Goal: Obtain resource: Download file/media

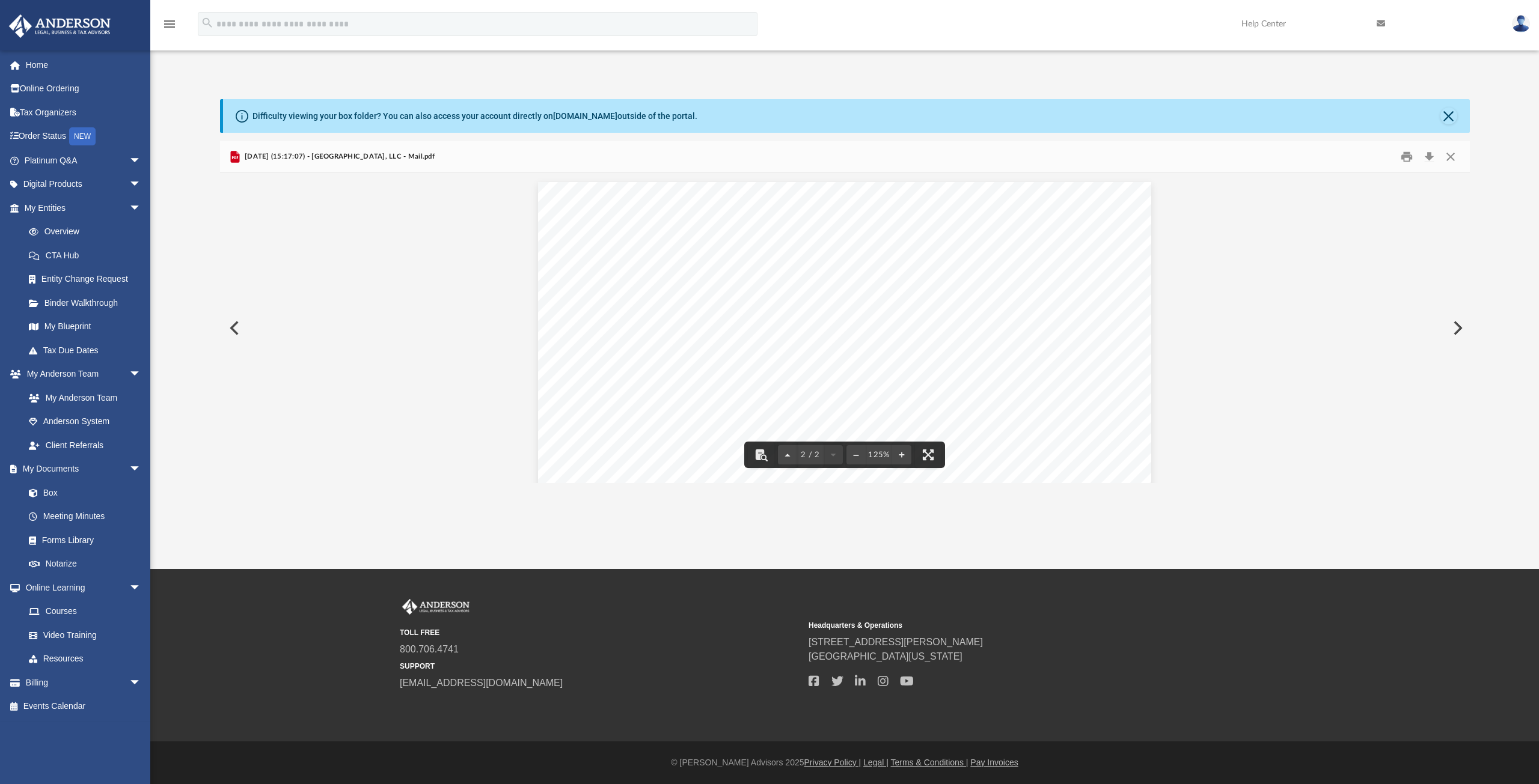
scroll to position [807, 0]
click at [1454, 159] on button "Close" at bounding box center [1451, 157] width 22 height 19
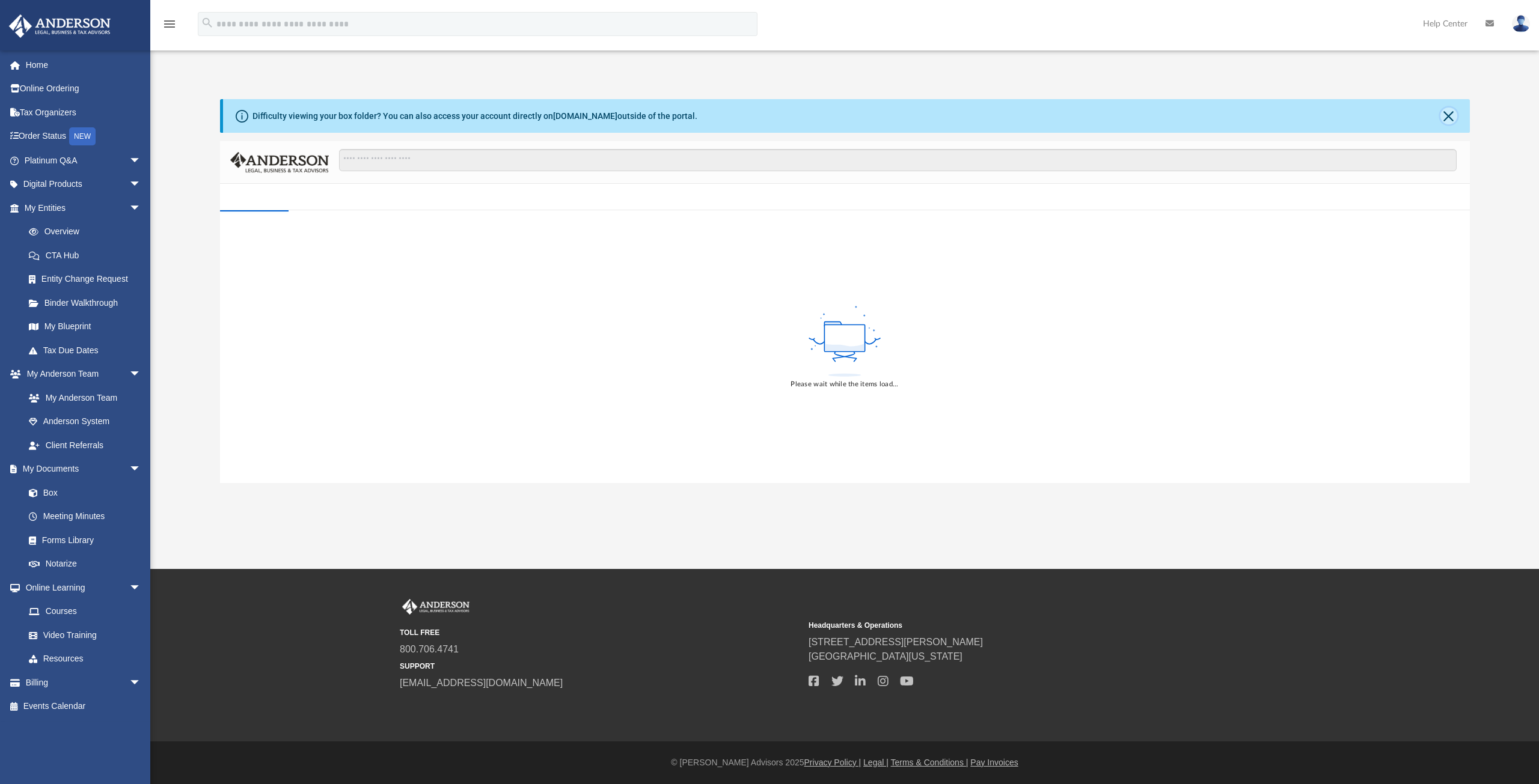
click at [1449, 115] on button "Close" at bounding box center [1449, 116] width 17 height 17
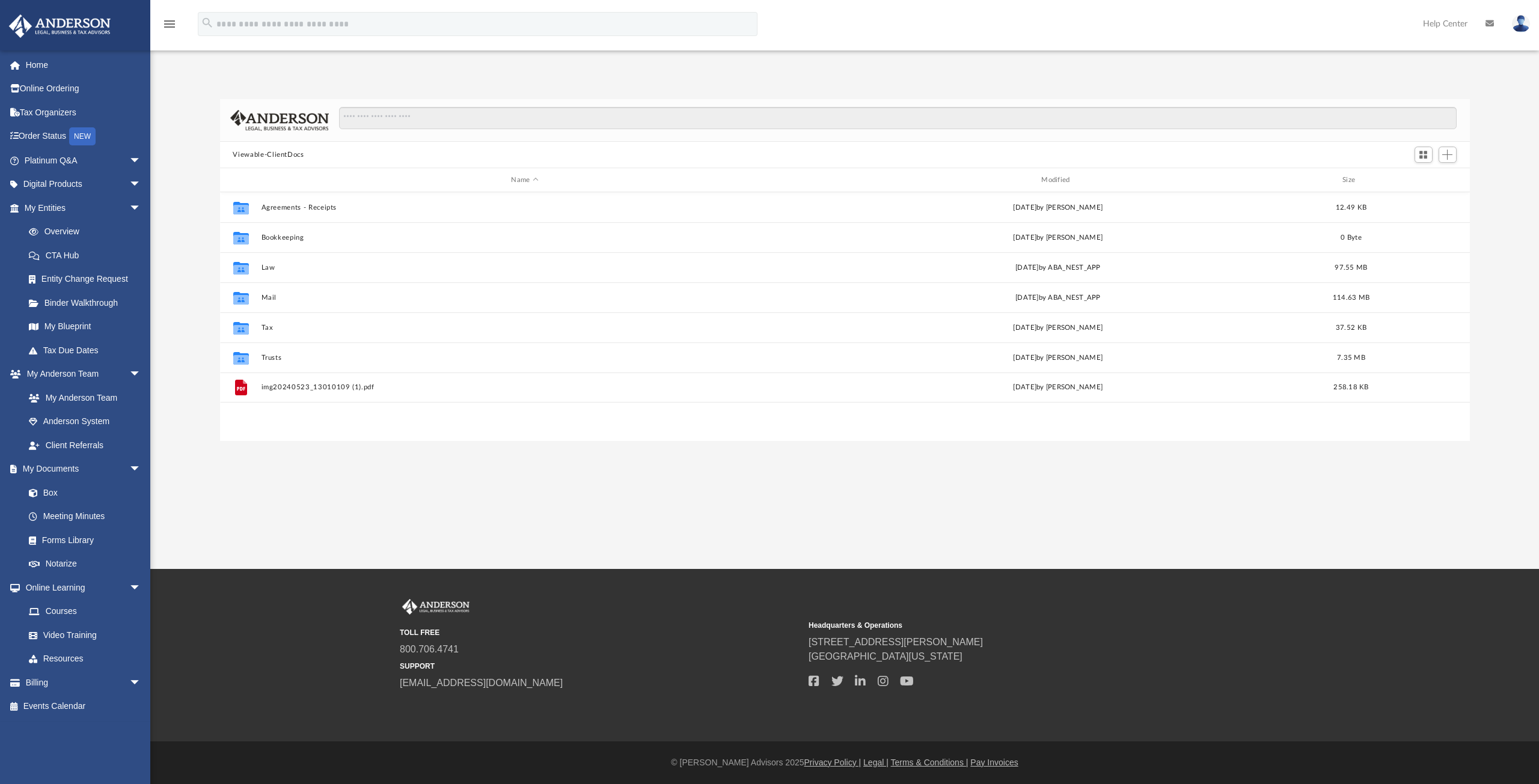
scroll to position [264, 1241]
click at [1055, 177] on div "Modified" at bounding box center [1057, 180] width 528 height 11
click at [1055, 176] on div "Modified" at bounding box center [1057, 180] width 528 height 11
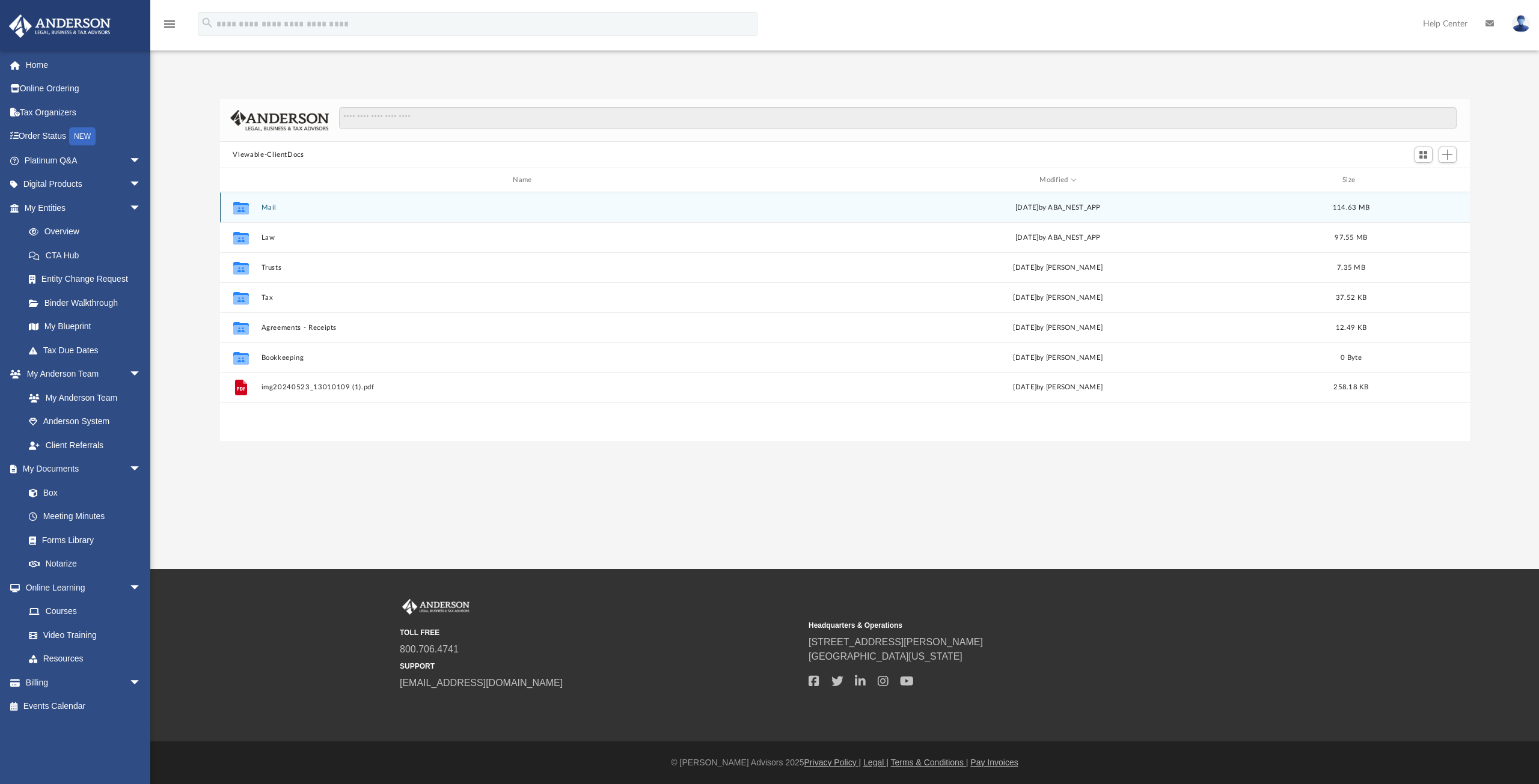
click at [269, 210] on button "Mail" at bounding box center [525, 207] width 528 height 8
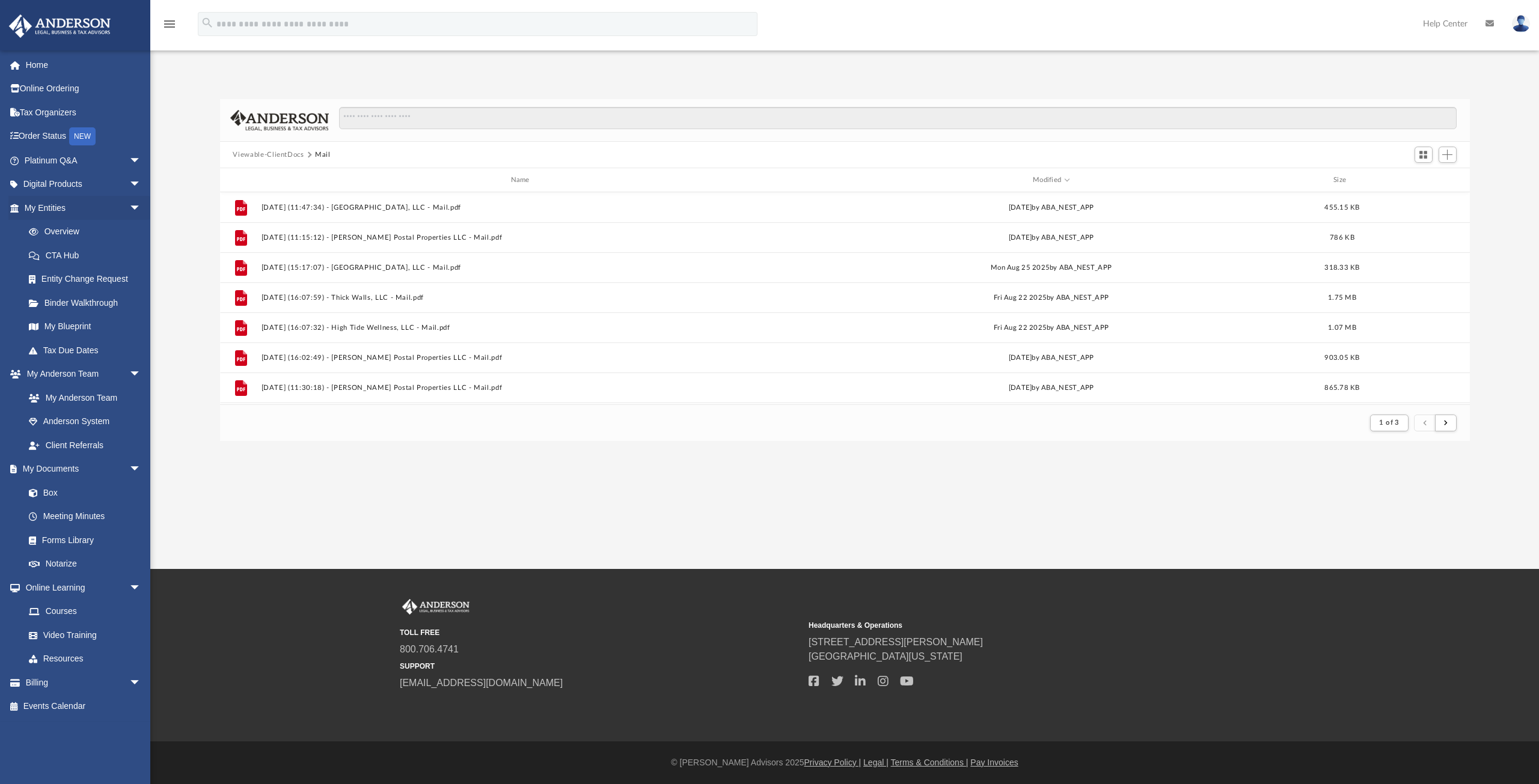
scroll to position [227, 1241]
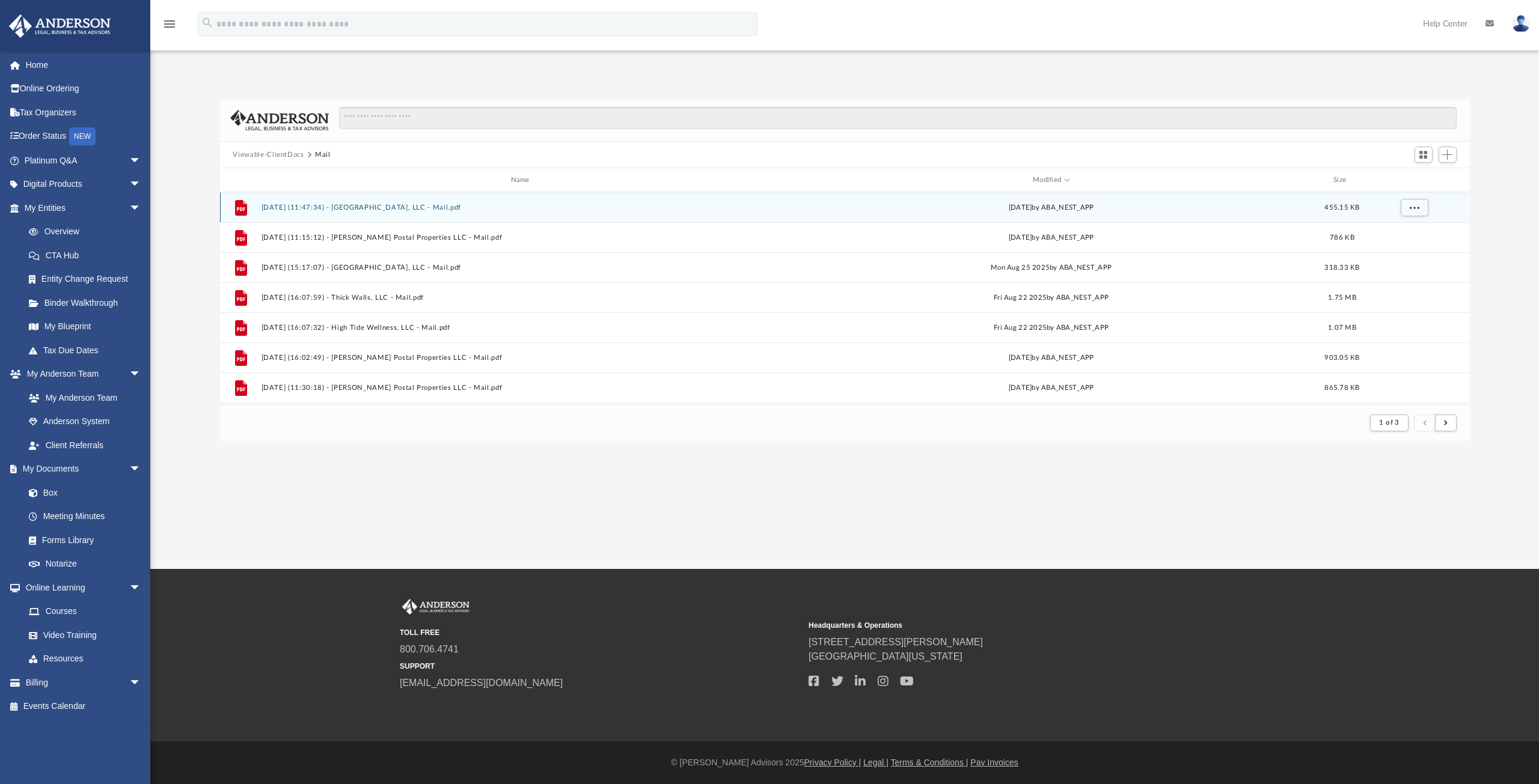
click at [384, 203] on div "File [DATE] (11:47:34) - Monticello Ridge, LLC - Mail.pdf [DATE] by ABA_NEST_AP…" at bounding box center [844, 207] width 1250 height 30
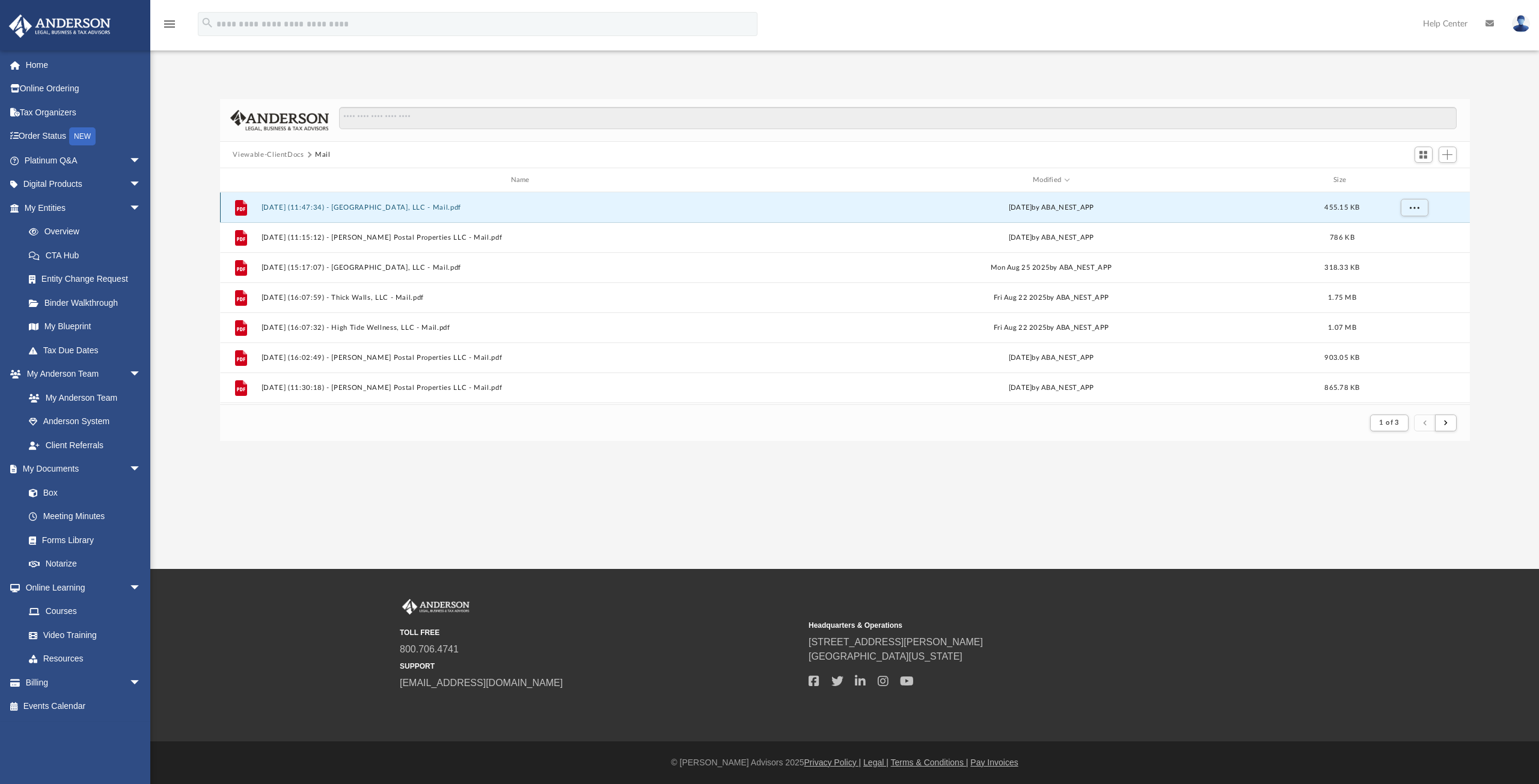
click at [380, 205] on button "[DATE] (11:47:34) - [GEOGRAPHIC_DATA], LLC - Mail.pdf" at bounding box center [522, 207] width 523 height 8
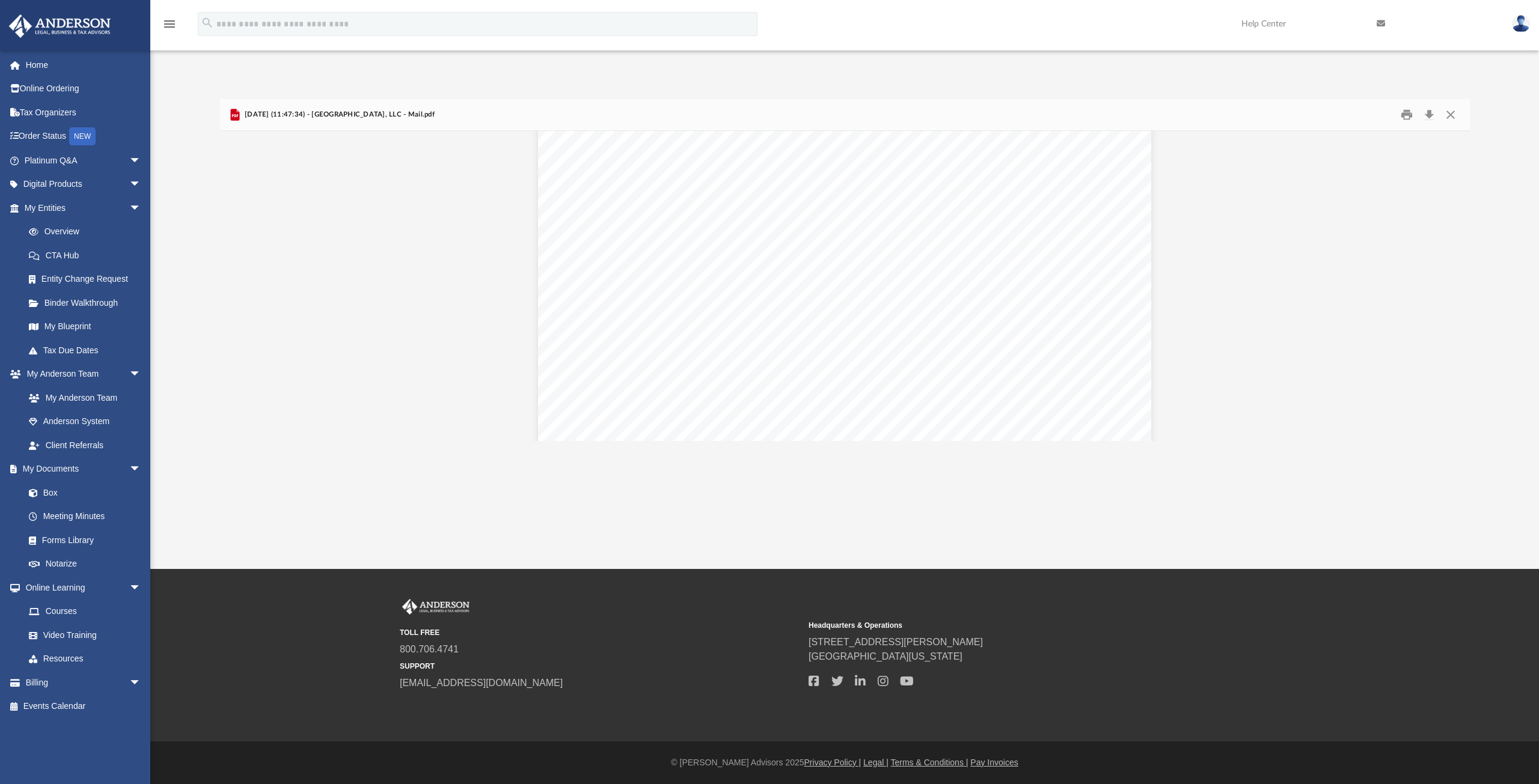
scroll to position [0, 0]
click at [37, 64] on link "Home" at bounding box center [84, 65] width 151 height 24
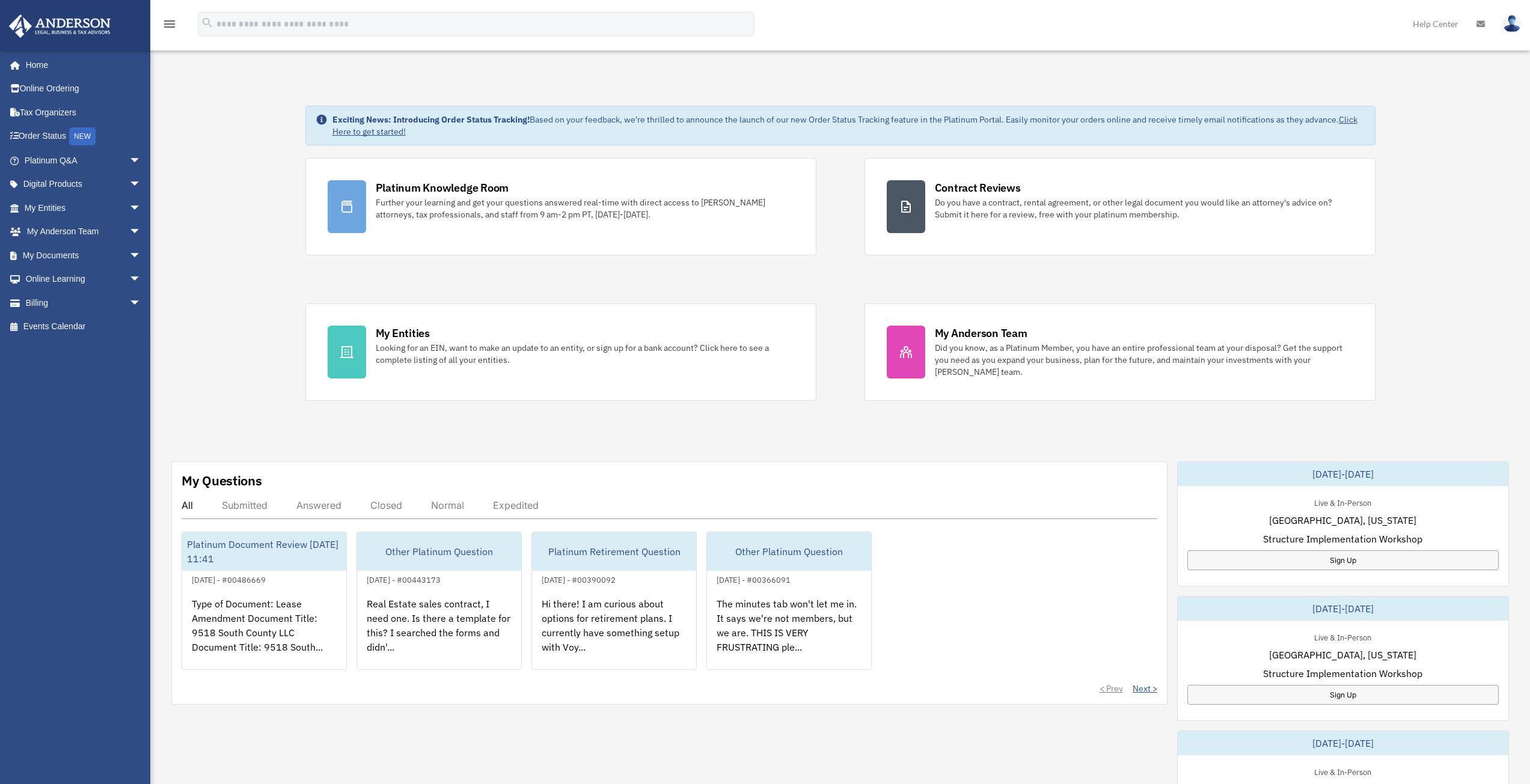
click at [1150, 688] on link "Next >" at bounding box center [1145, 688] width 25 height 12
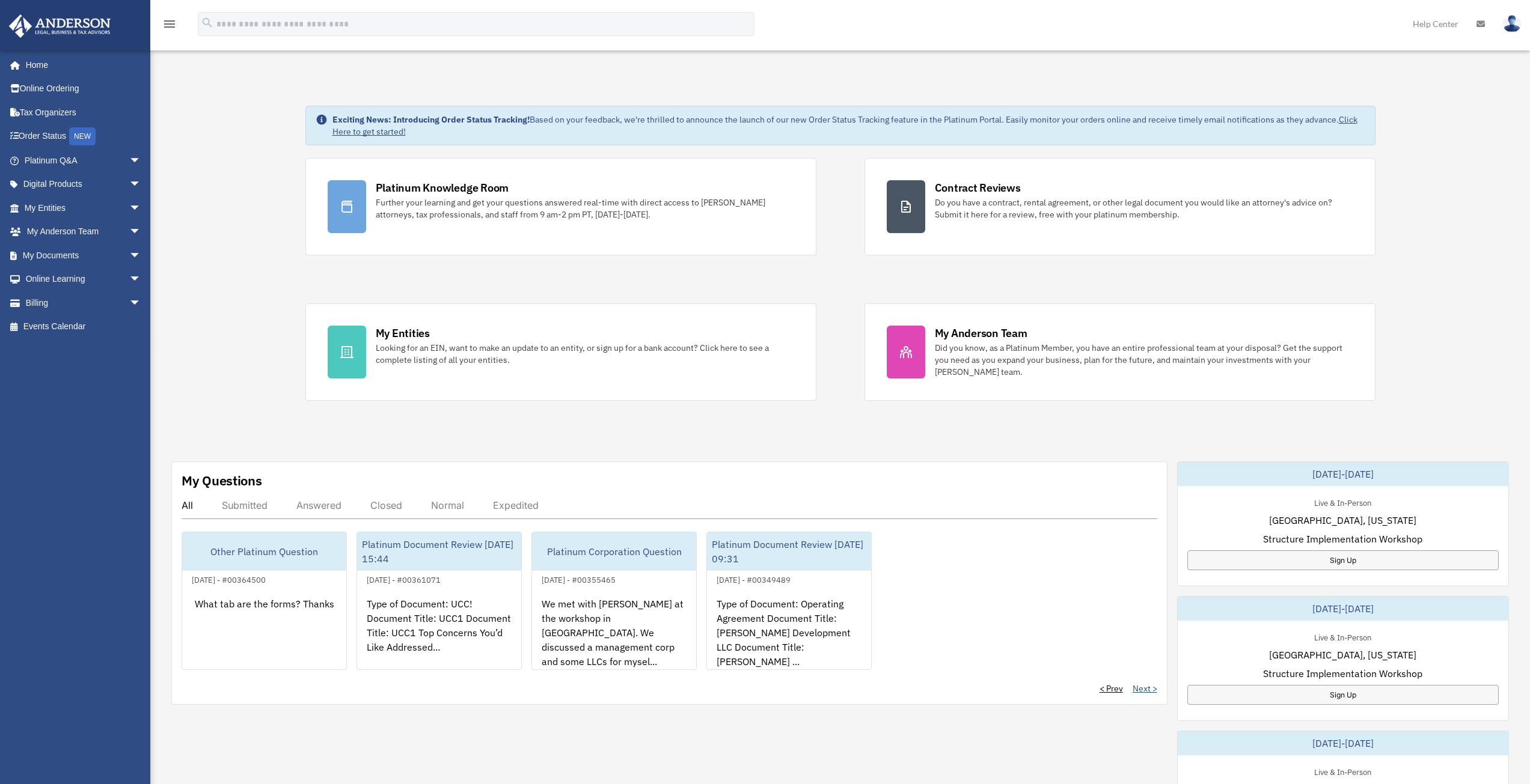
click at [1141, 685] on link "Next >" at bounding box center [1145, 688] width 25 height 12
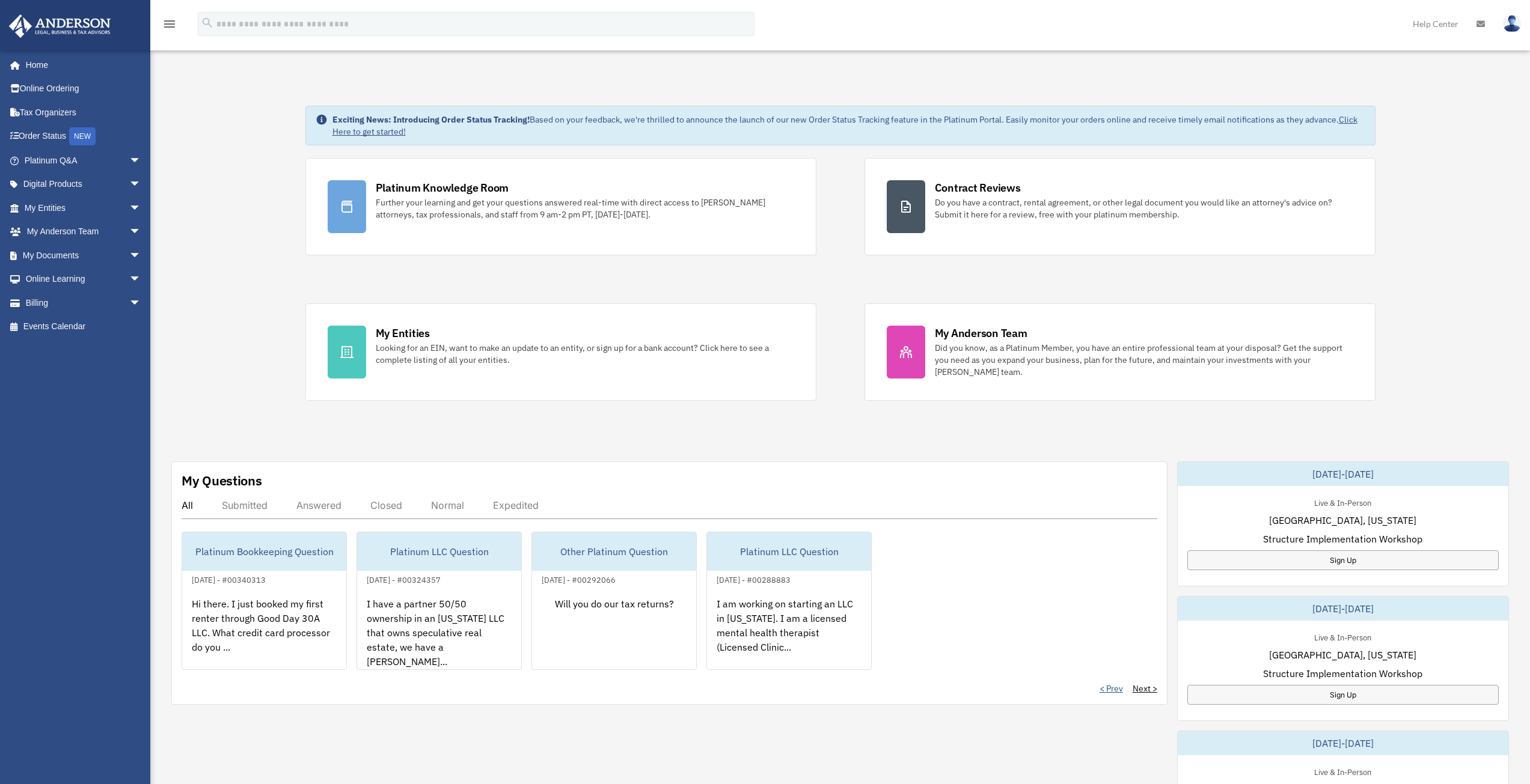
click at [1112, 688] on link "< Prev" at bounding box center [1111, 688] width 23 height 12
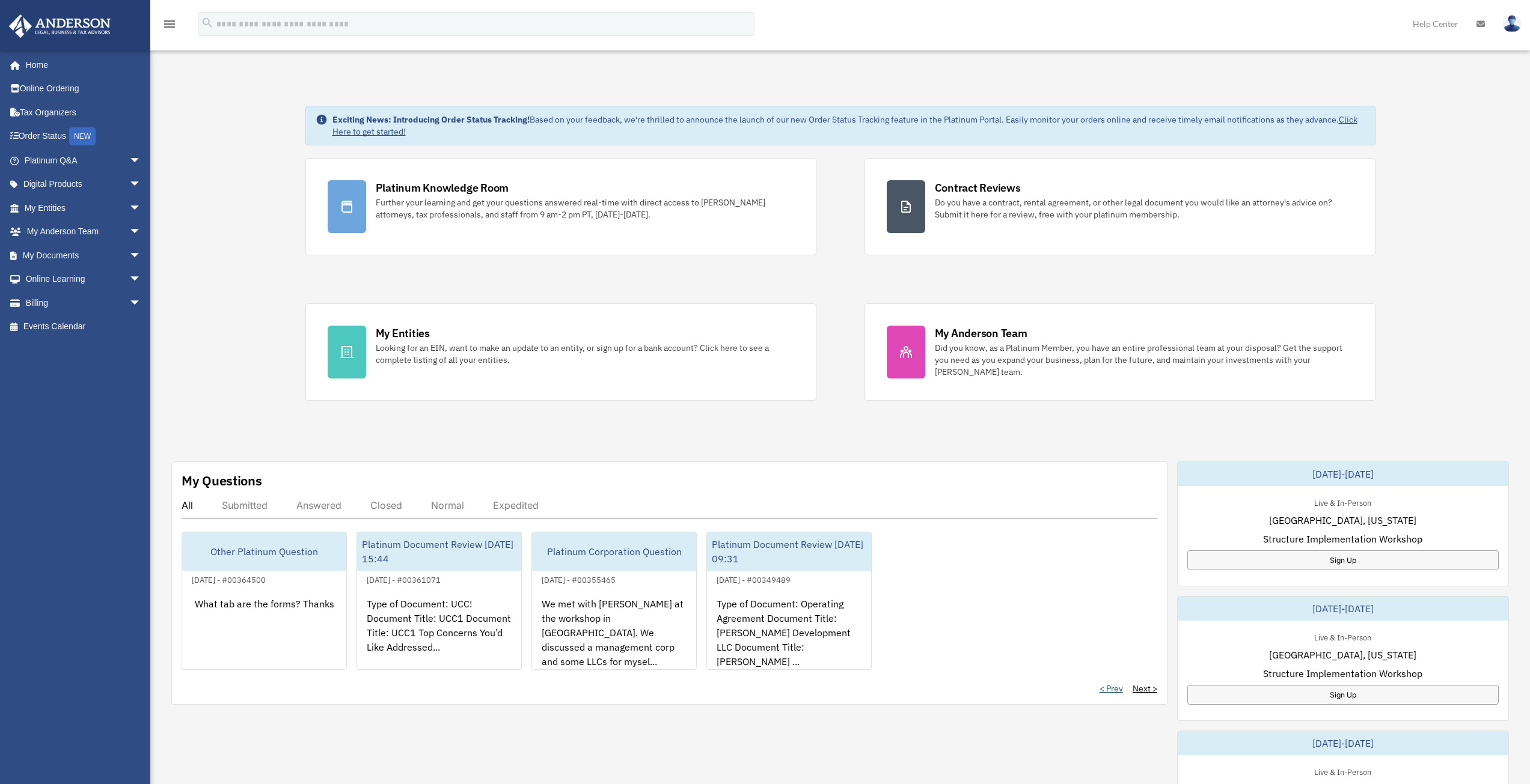
click at [1112, 688] on link "< Prev" at bounding box center [1111, 688] width 23 height 12
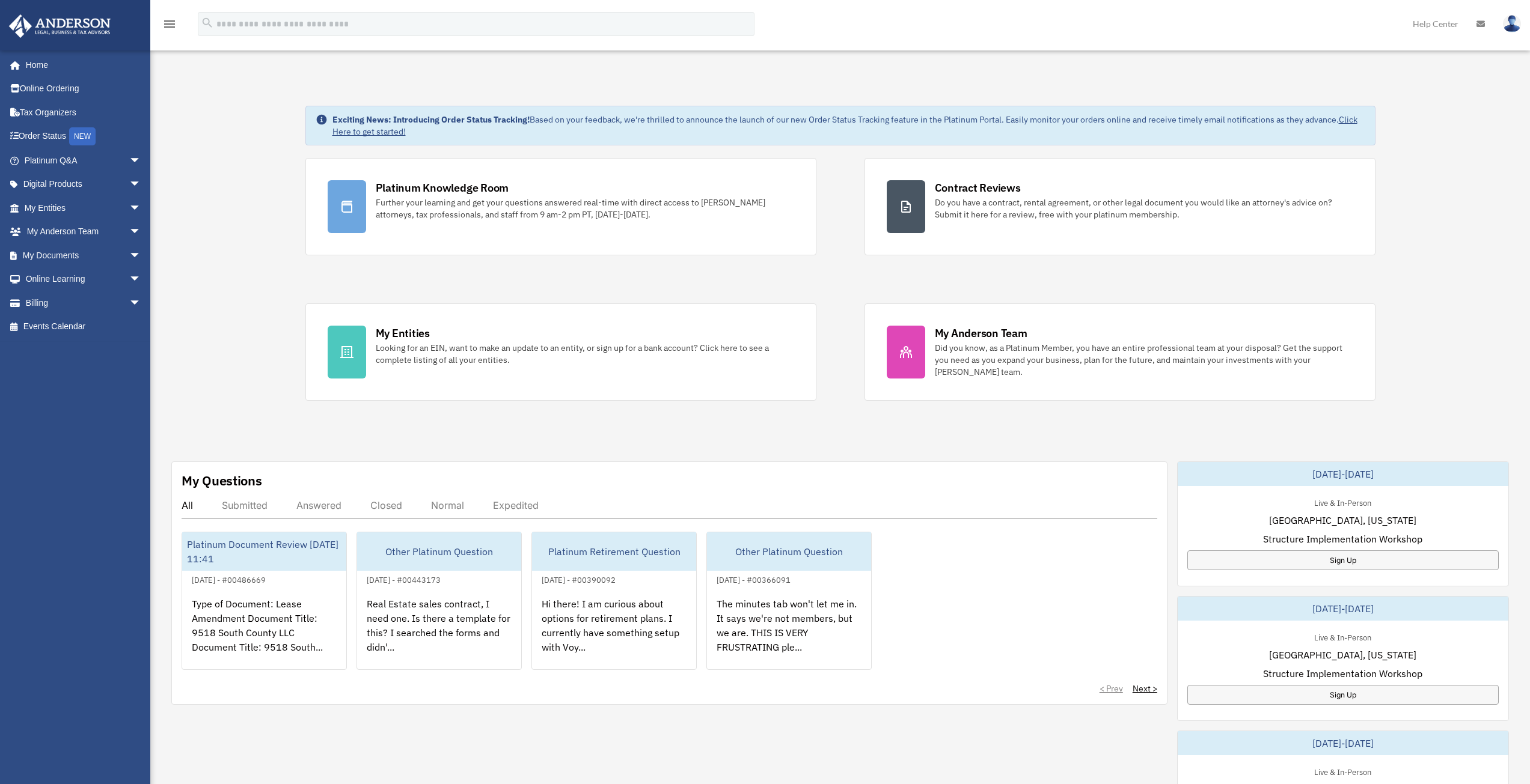
click at [186, 505] on div "All" at bounding box center [187, 505] width 12 height 12
click at [1514, 23] on img at bounding box center [1511, 23] width 18 height 17
click at [60, 159] on link "Platinum Q&A arrow_drop_down" at bounding box center [84, 160] width 151 height 24
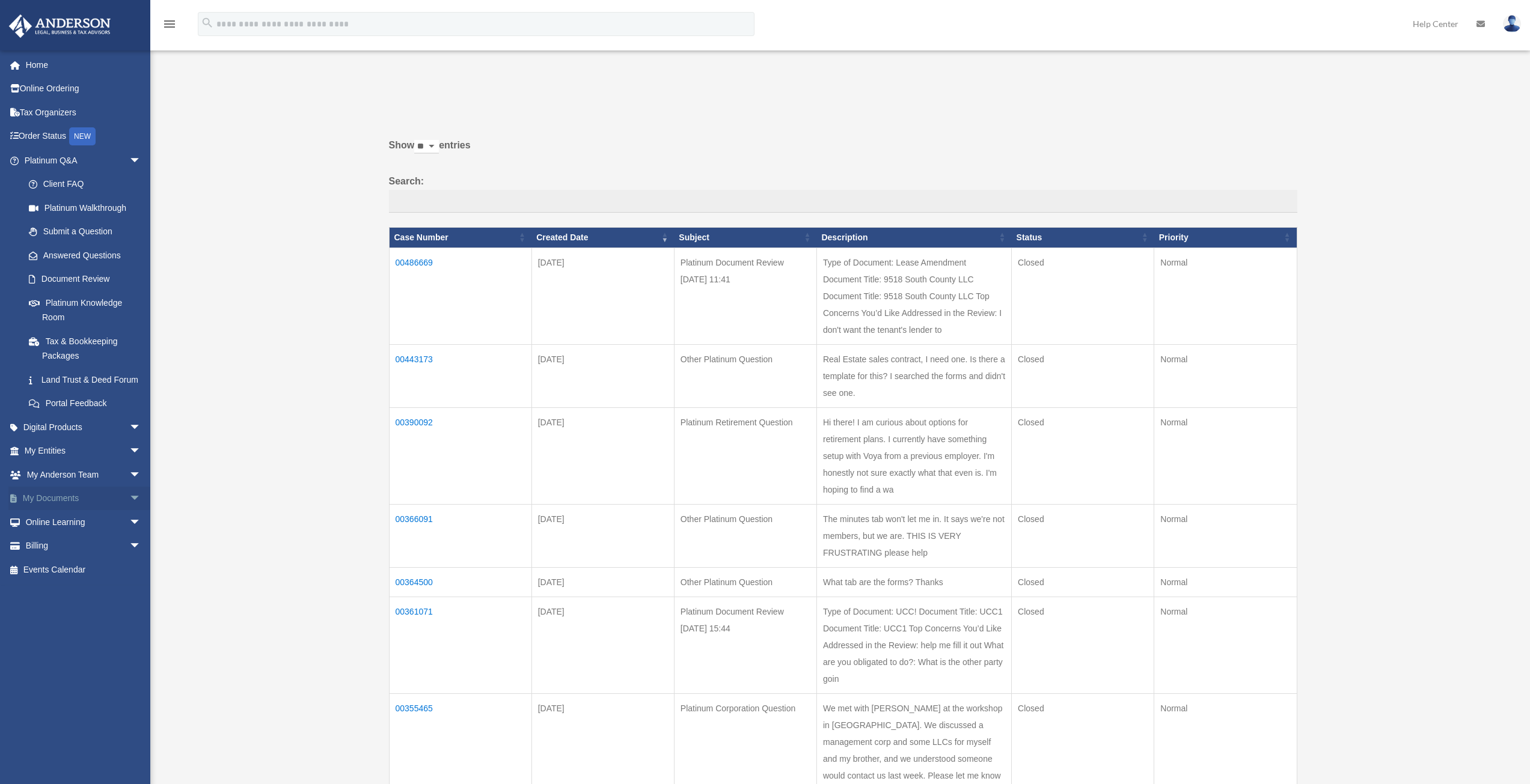
click at [129, 511] on span "arrow_drop_down" at bounding box center [141, 500] width 24 height 25
click at [46, 533] on link "Box" at bounding box center [88, 522] width 143 height 24
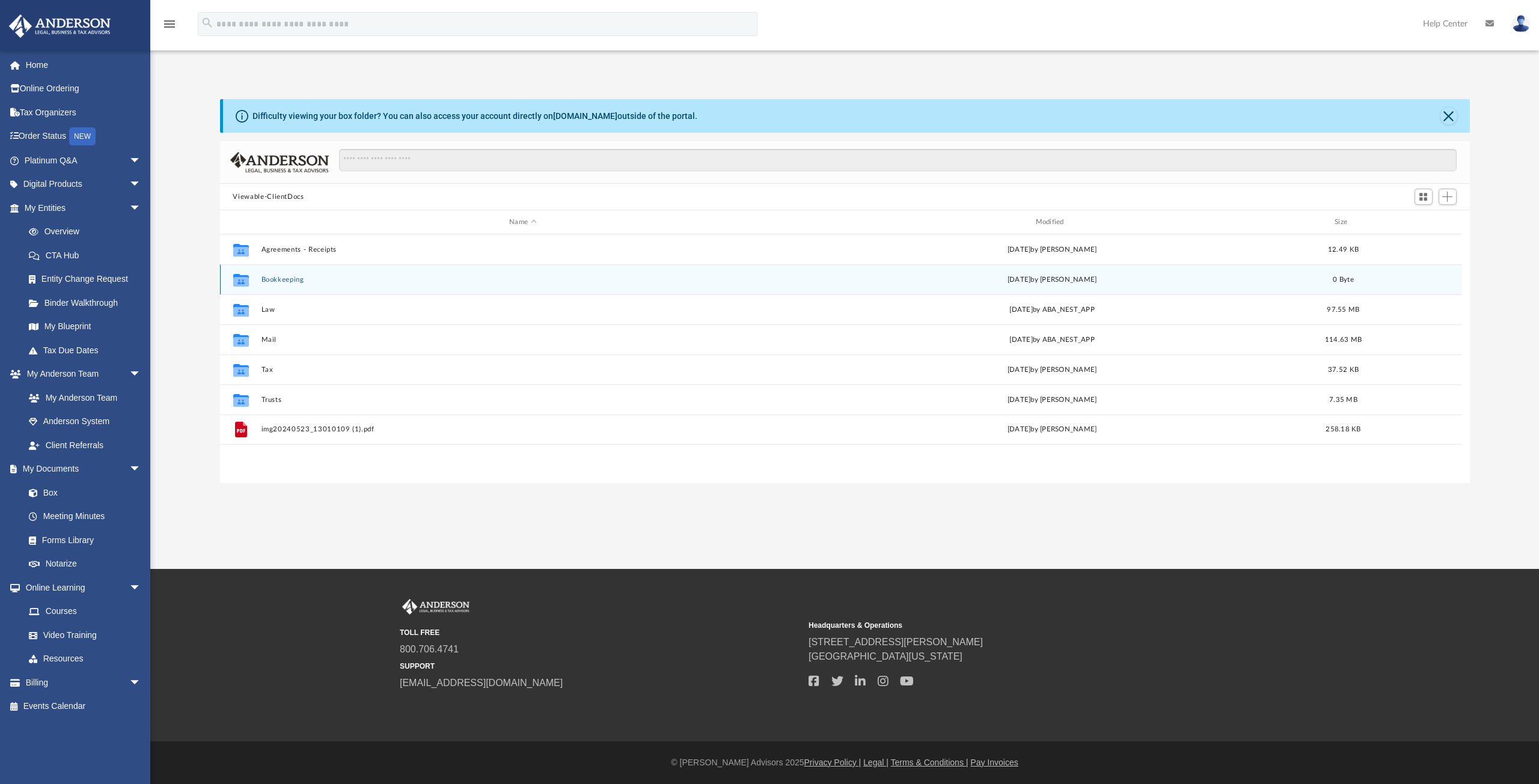
scroll to position [264, 1241]
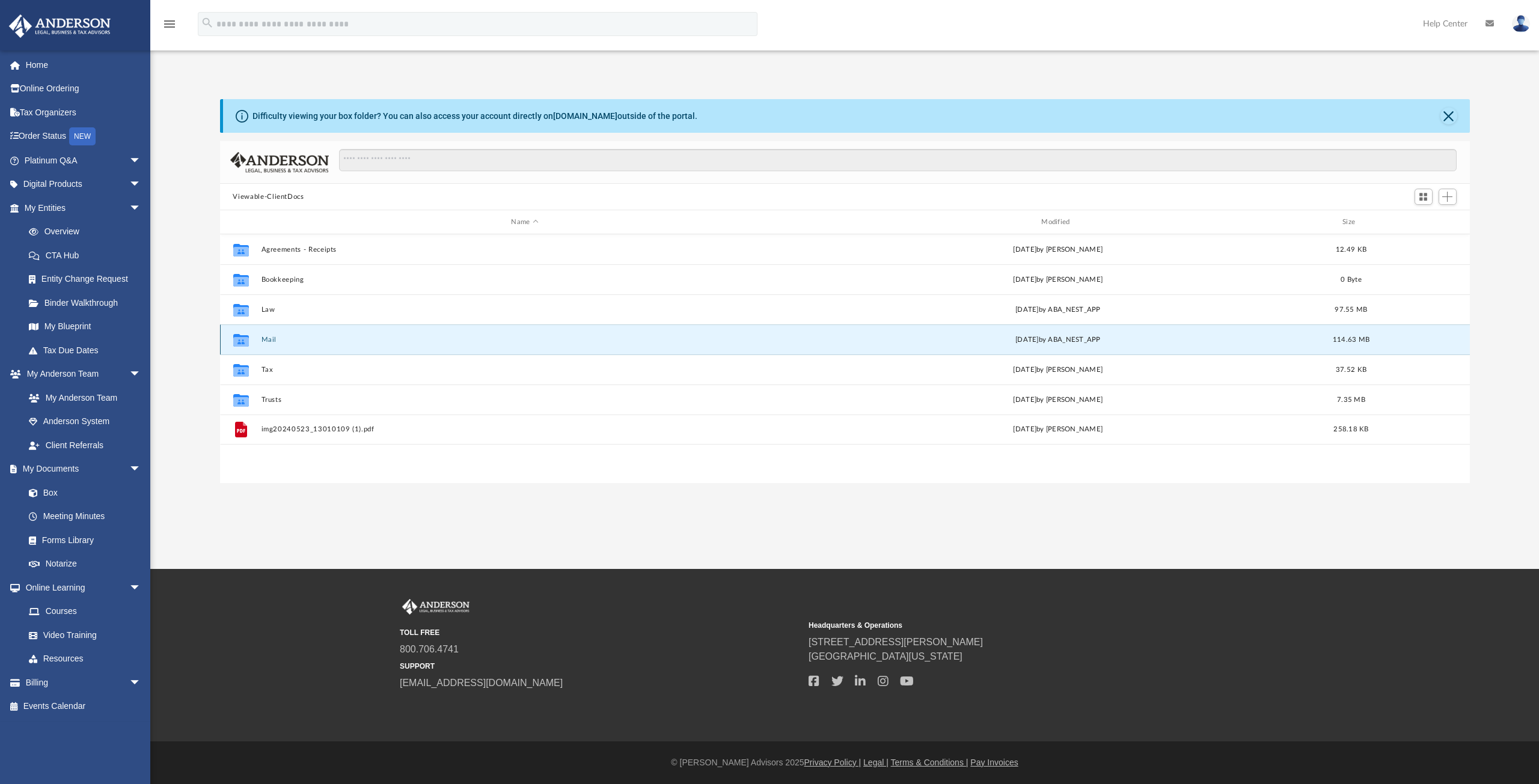
click at [269, 340] on button "Mail" at bounding box center [525, 340] width 528 height 8
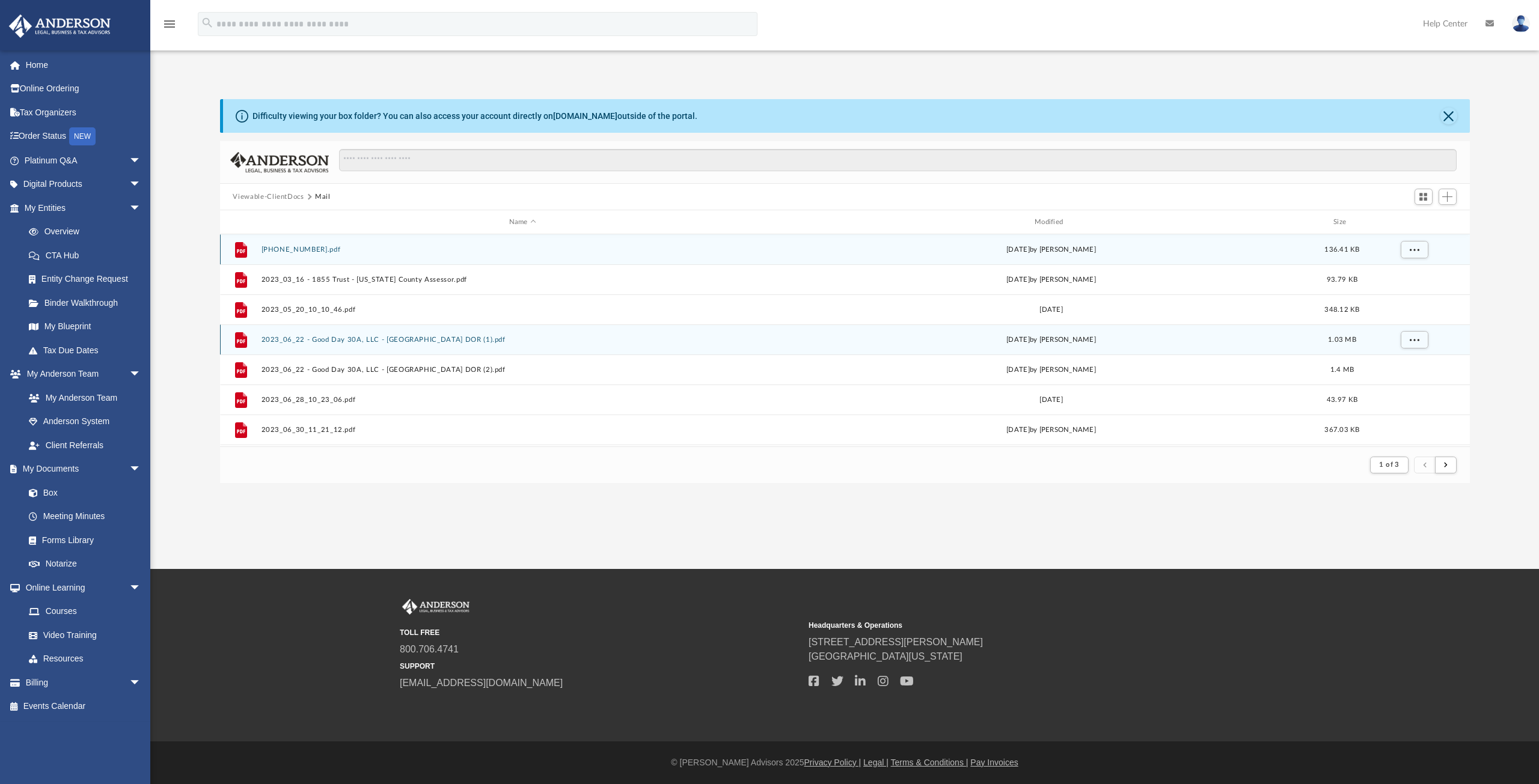
scroll to position [227, 1241]
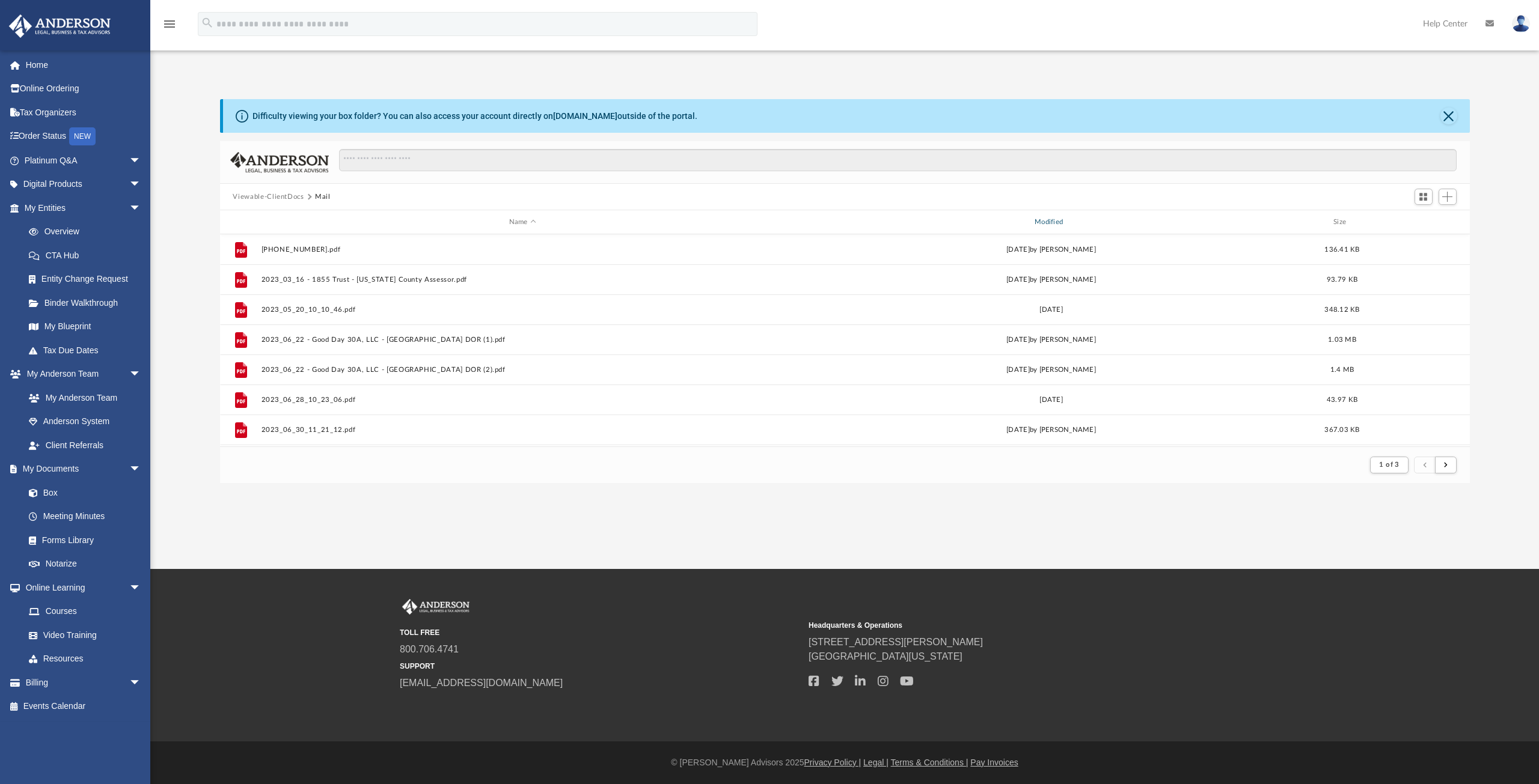
click at [1048, 223] on div "Modified" at bounding box center [1051, 222] width 524 height 11
click at [1048, 221] on div "Modified" at bounding box center [1051, 222] width 524 height 11
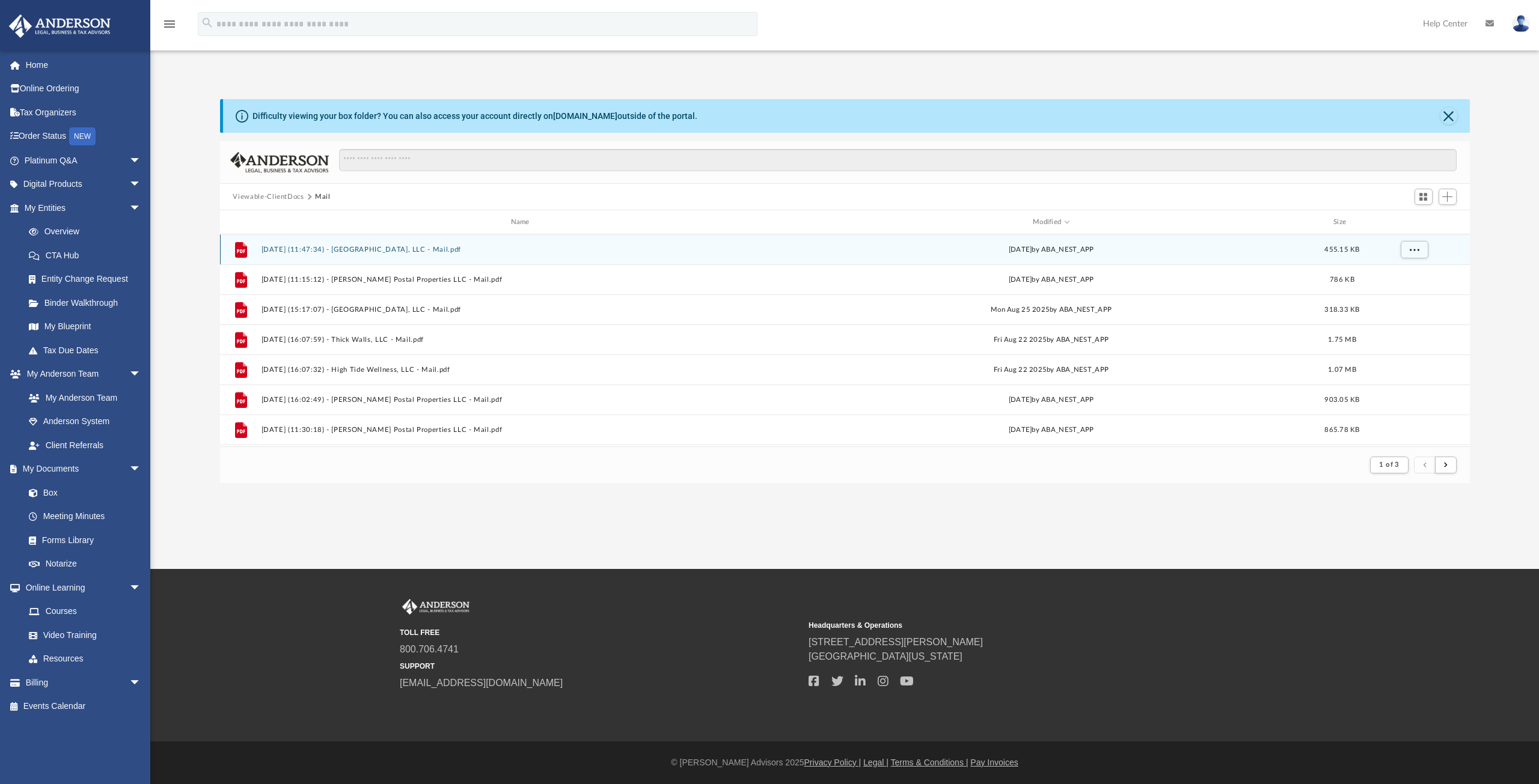
click at [359, 248] on button "[DATE] (11:47:34) - [GEOGRAPHIC_DATA], LLC - Mail.pdf" at bounding box center [522, 249] width 523 height 8
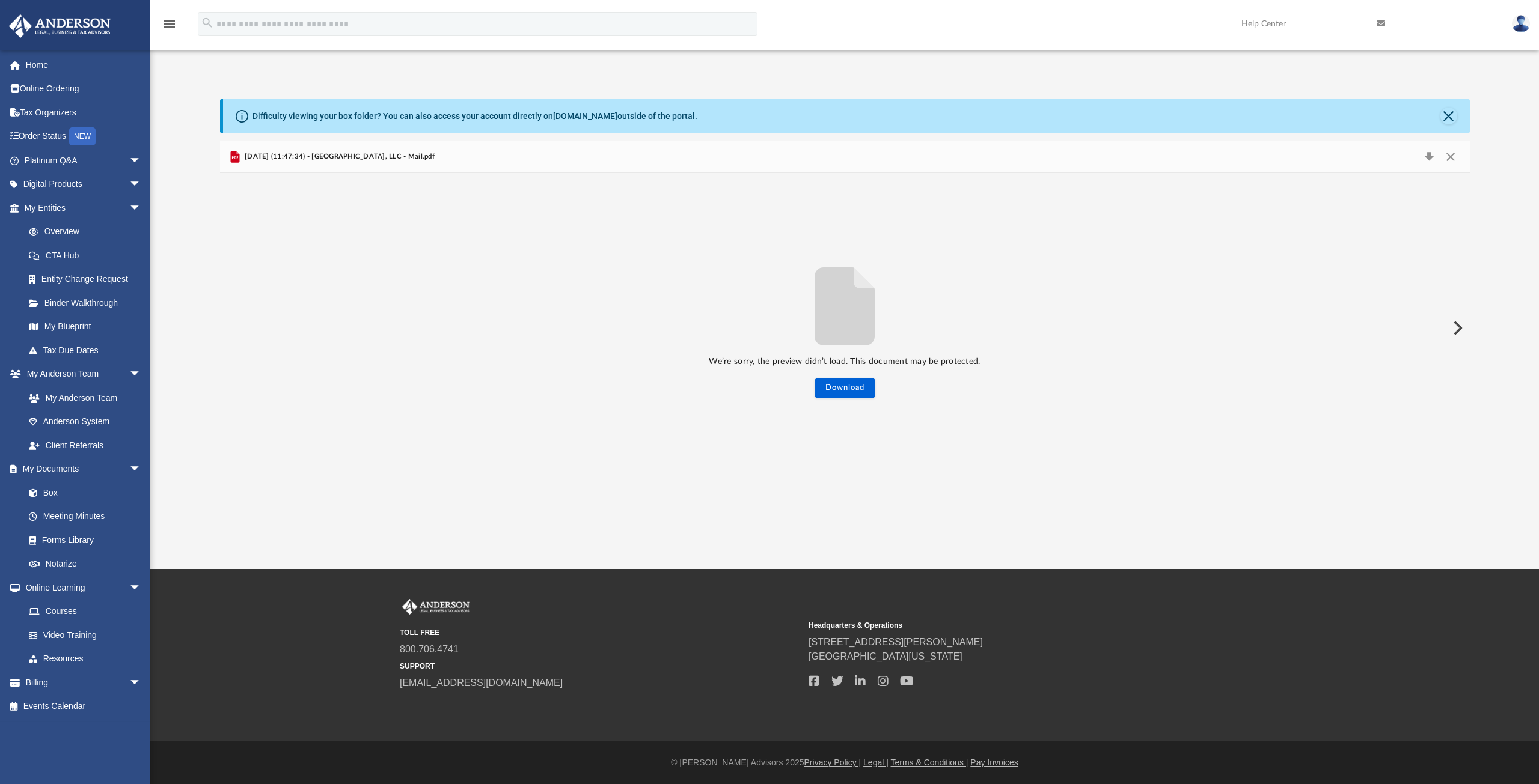
click at [1463, 328] on button "Preview" at bounding box center [1456, 327] width 27 height 34
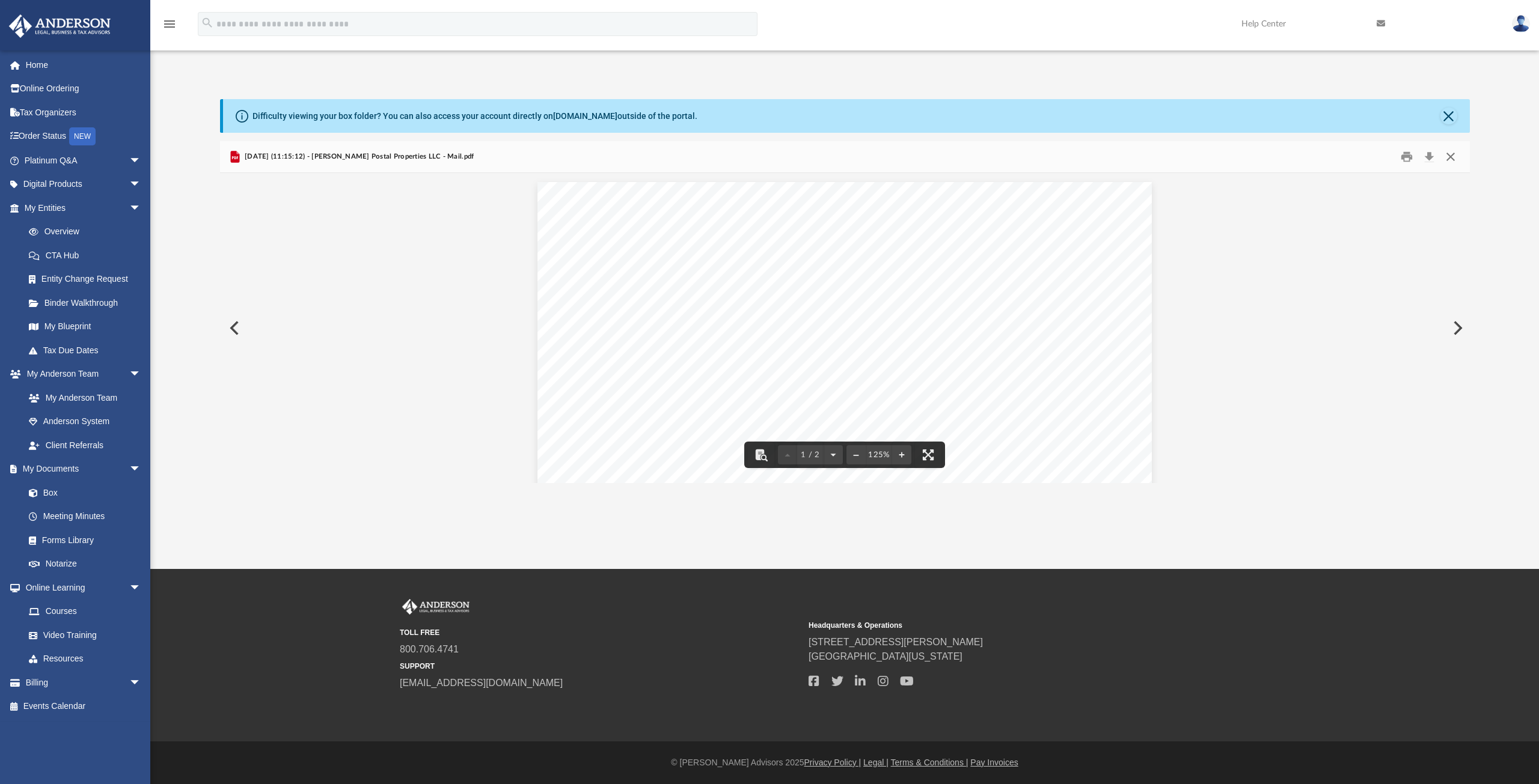
click at [1451, 154] on button "Close" at bounding box center [1451, 157] width 22 height 19
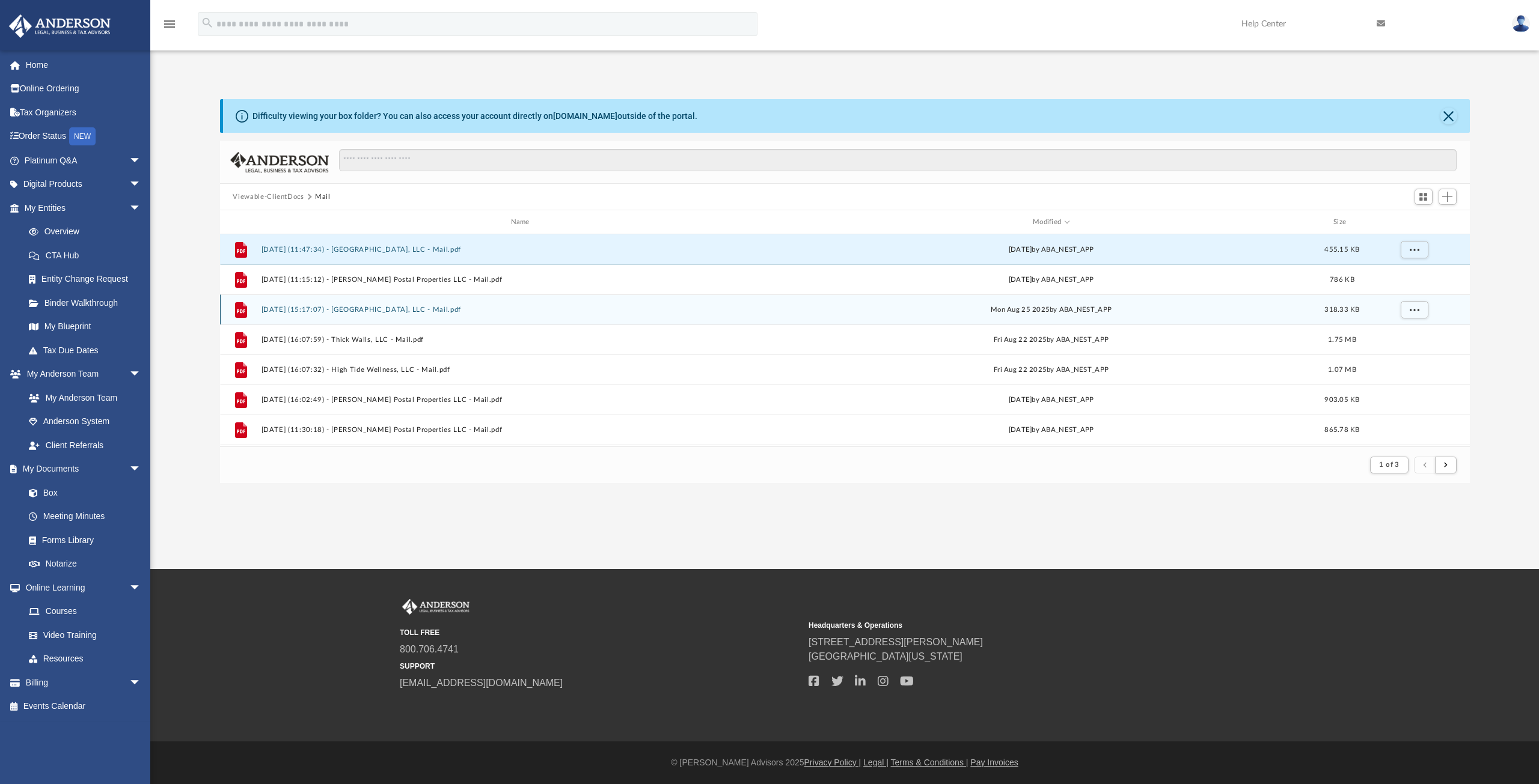
click at [387, 310] on button "[DATE] (15:17:07) - [GEOGRAPHIC_DATA], LLC - Mail.pdf" at bounding box center [522, 310] width 523 height 8
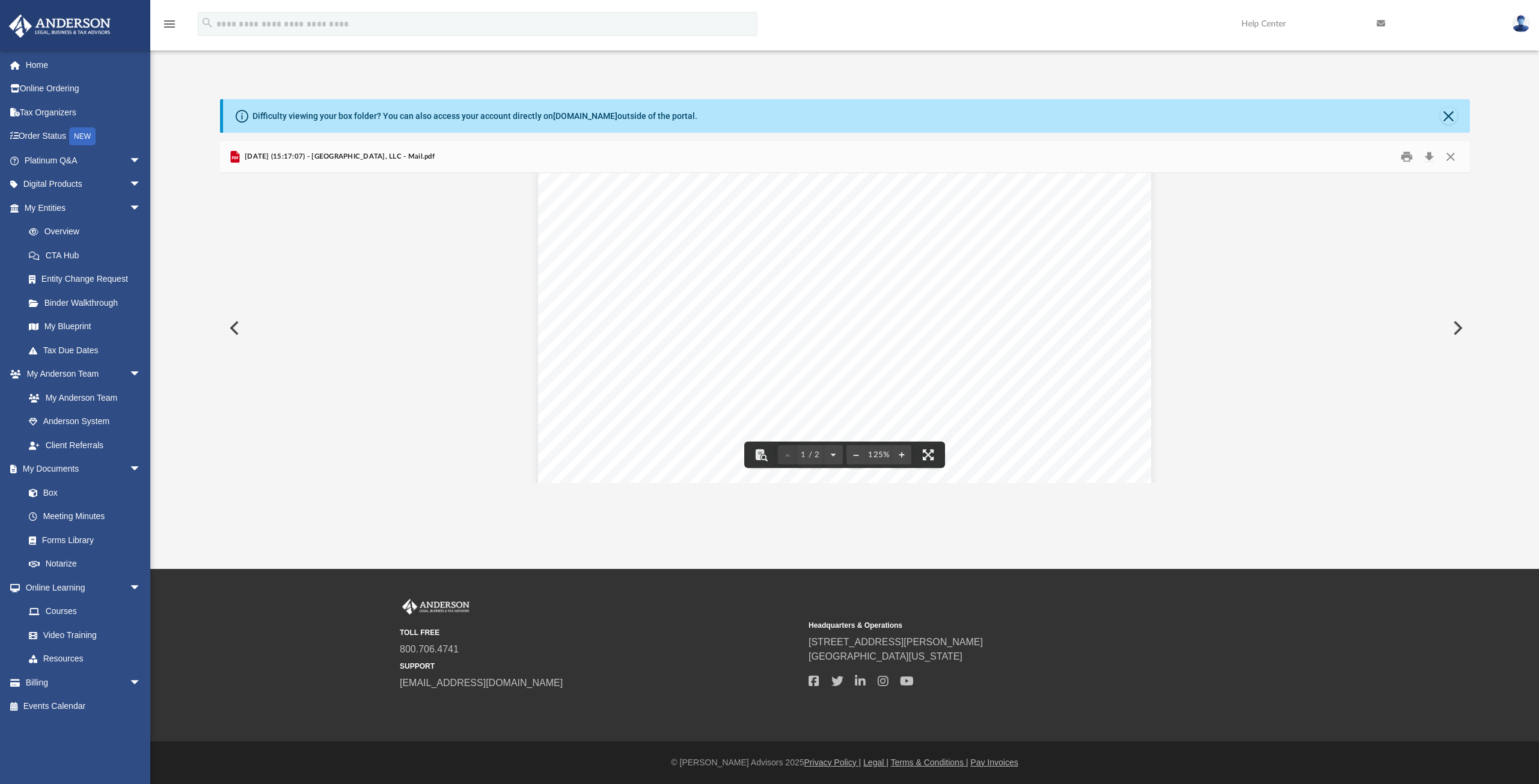
scroll to position [0, 0]
